Goal: Task Accomplishment & Management: Manage account settings

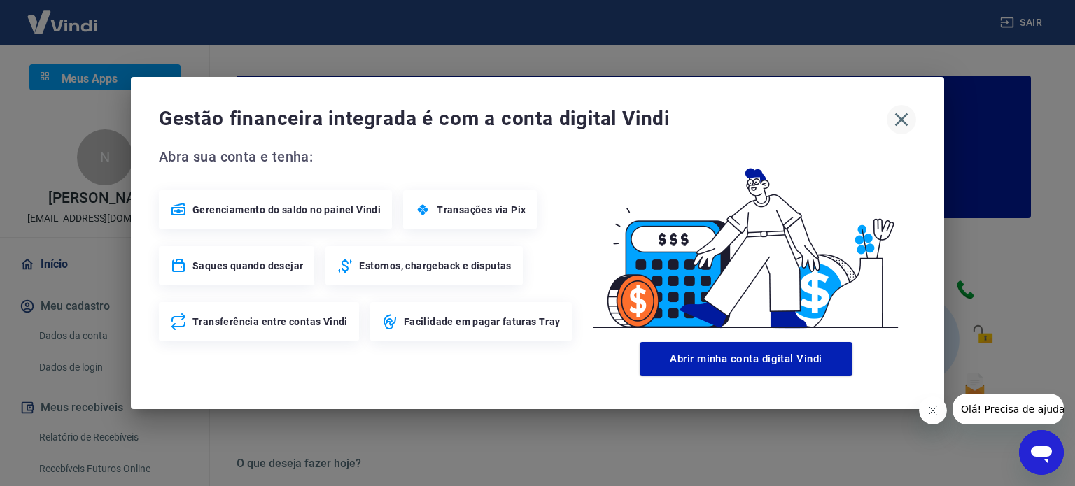
click at [897, 111] on icon "button" at bounding box center [901, 119] width 22 height 22
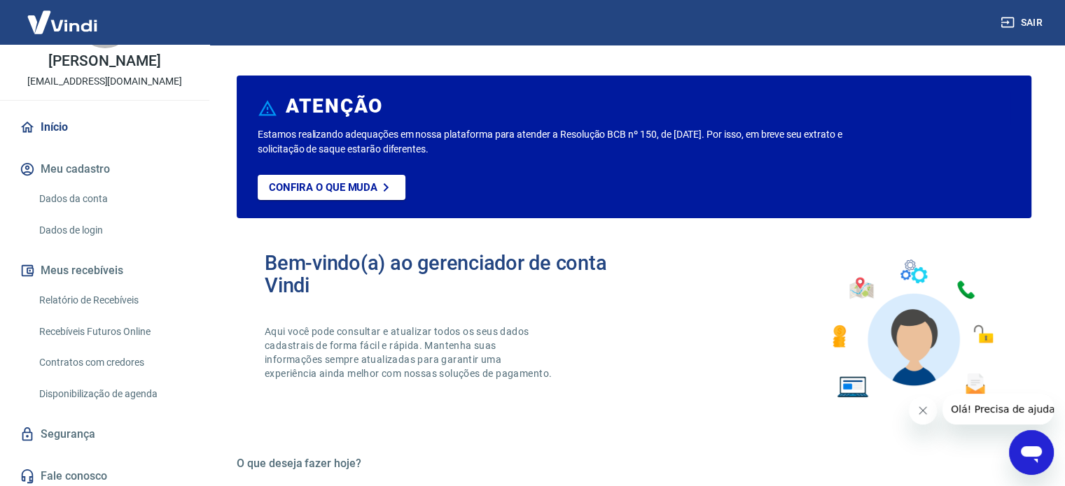
scroll to position [140, 0]
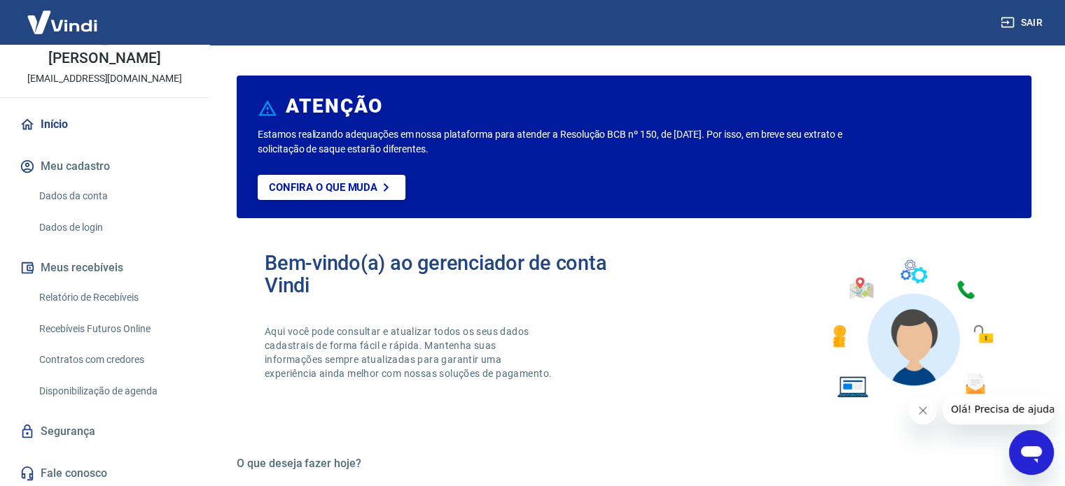
click at [122, 302] on link "Relatório de Recebíveis" at bounding box center [113, 297] width 159 height 29
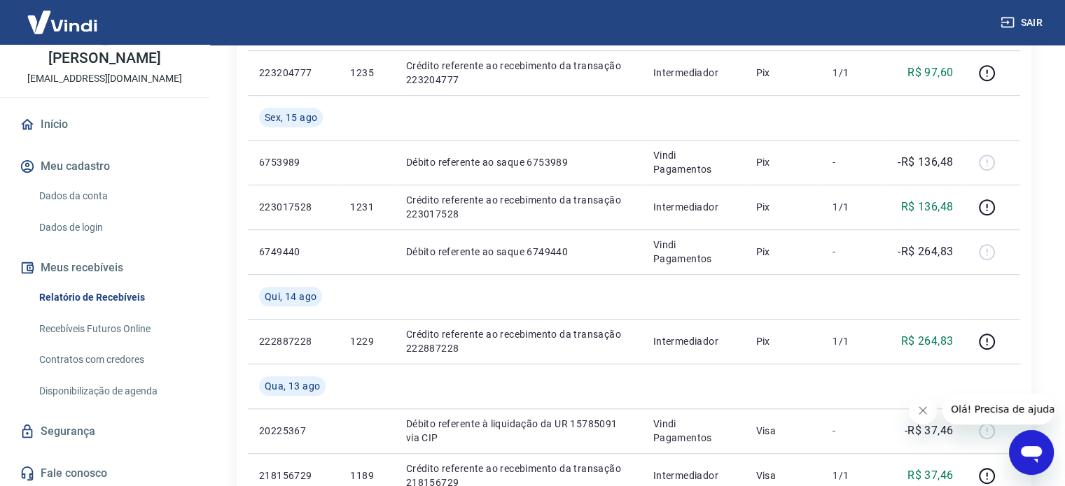
scroll to position [910, 0]
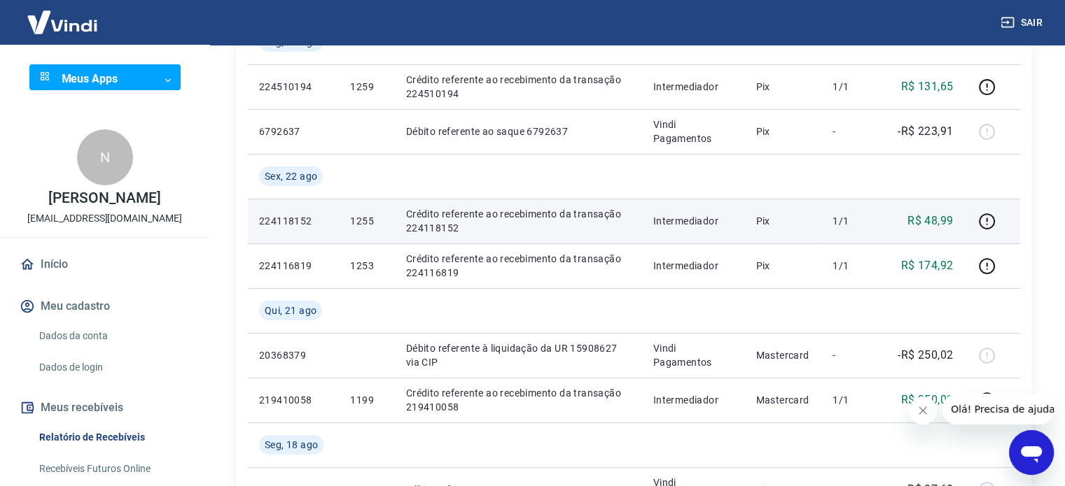
scroll to position [280, 0]
